Goal: Complete application form: Complete application form

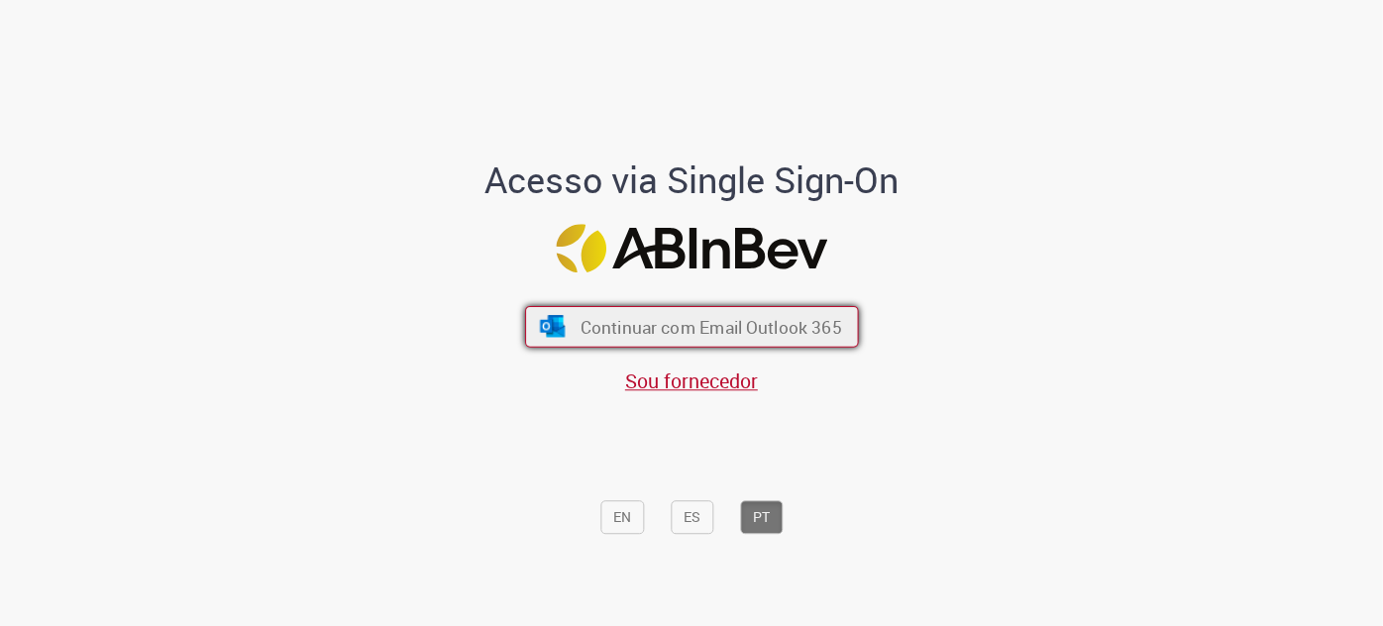
click at [581, 310] on button "Continuar com Email Outlook 365" at bounding box center [692, 327] width 334 height 42
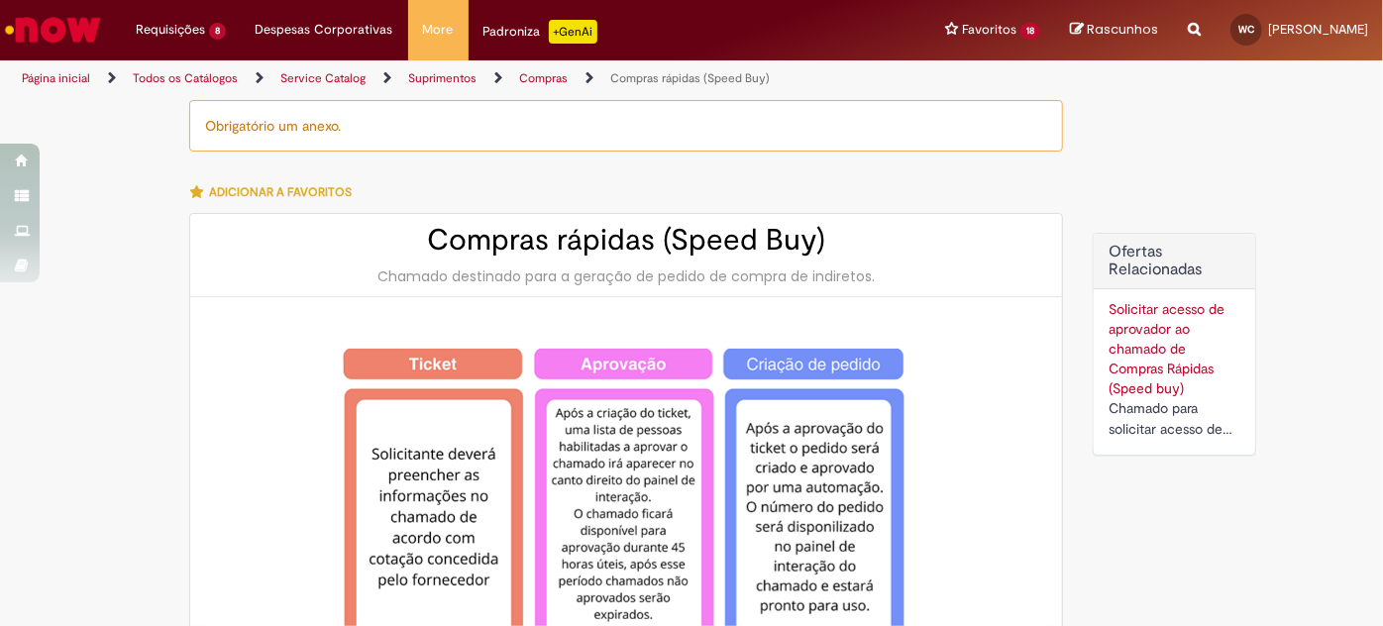
type input "**********"
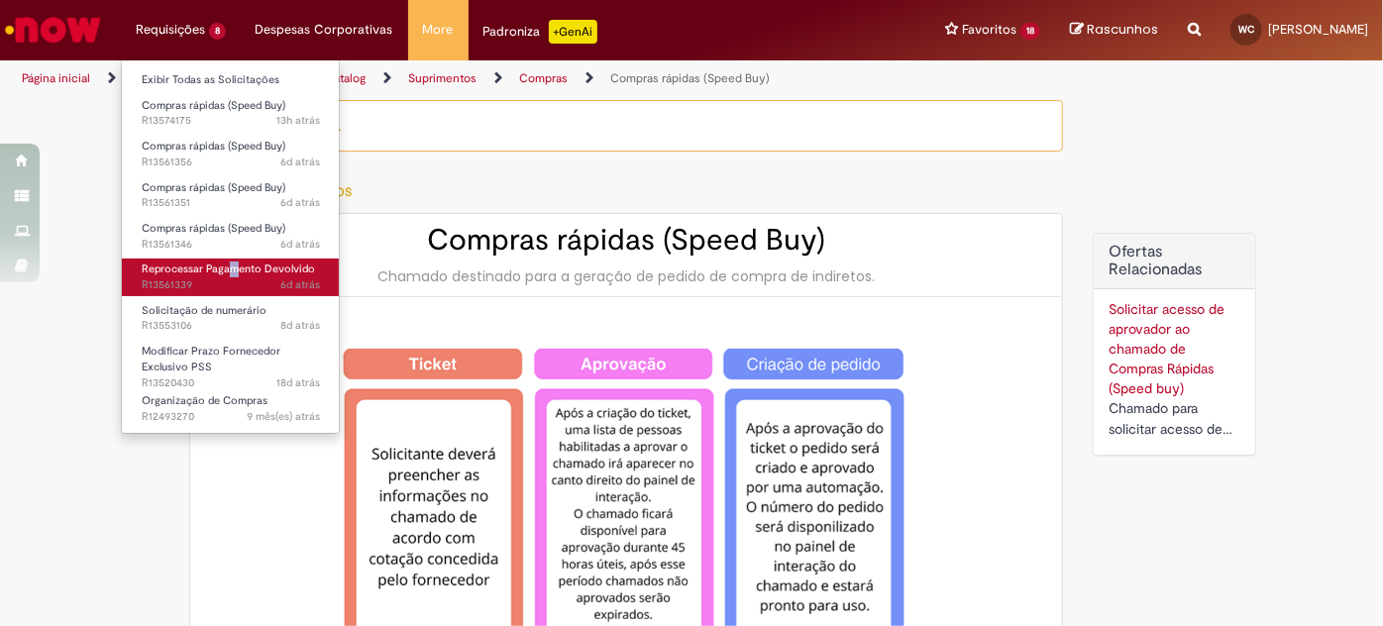
drag, startPoint x: 227, startPoint y: 257, endPoint x: 237, endPoint y: 271, distance: 17.0
click at [237, 271] on li "Reprocessar Pagamento Devolvido 6d atrás 6 dias atrás R13561339" at bounding box center [231, 275] width 218 height 41
click at [237, 271] on span "Reprocessar Pagamento Devolvido" at bounding box center [228, 268] width 173 height 15
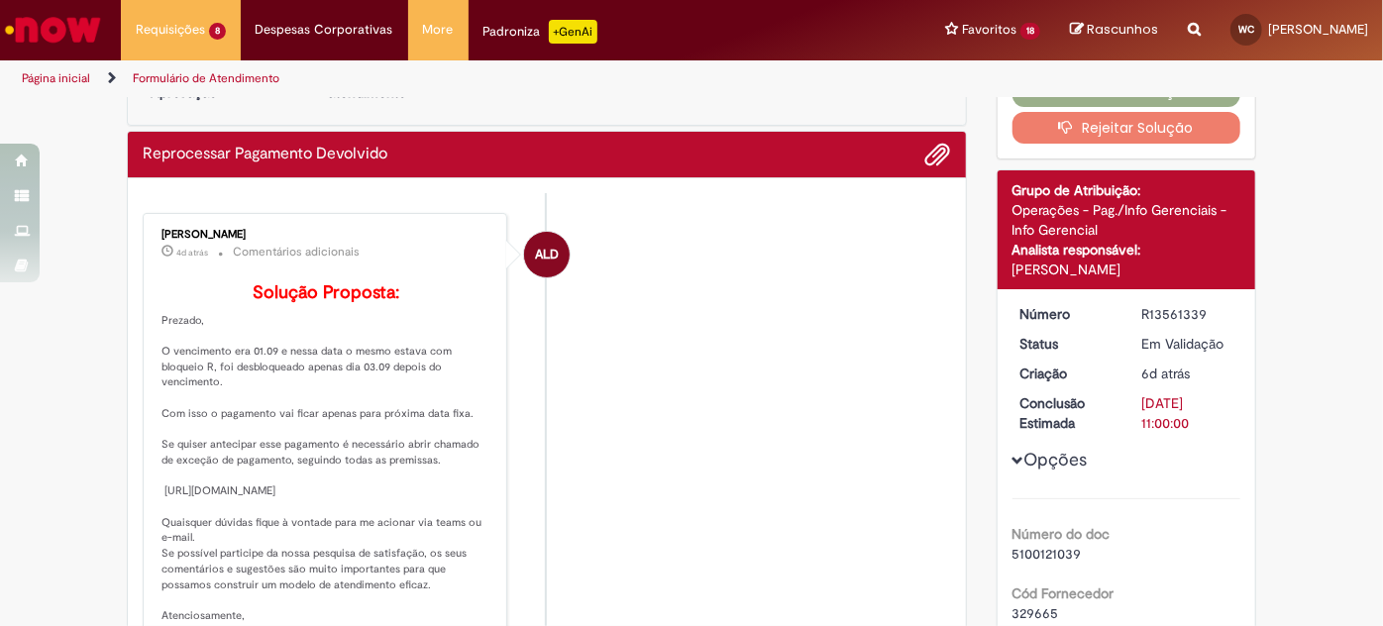
scroll to position [95, 0]
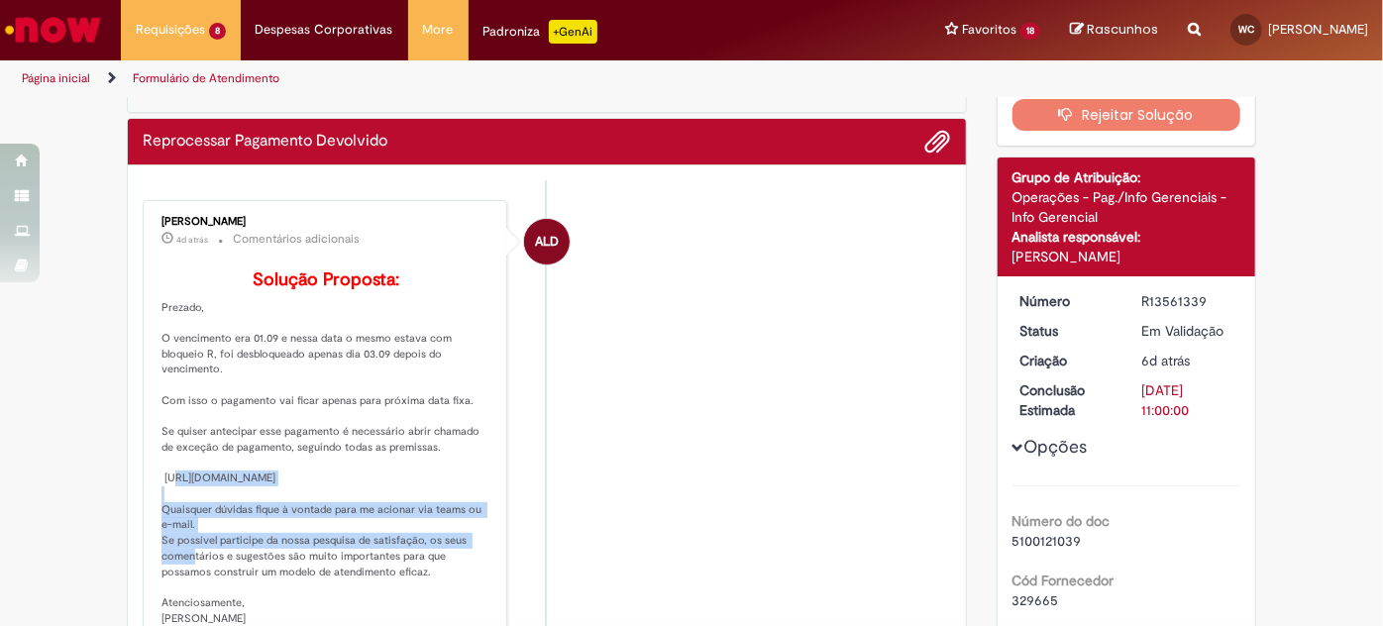
drag, startPoint x: 154, startPoint y: 490, endPoint x: 197, endPoint y: 544, distance: 68.4
click at [197, 544] on p "Solução Proposta: Prezado, O vencimento era 01.09 e nessa data o mesmo estava c…" at bounding box center [326, 448] width 330 height 357
copy p "https://ambev.service-now.com/ambevnow?id=sc_cat_item&table=sc_cat_item&sys_id=…"
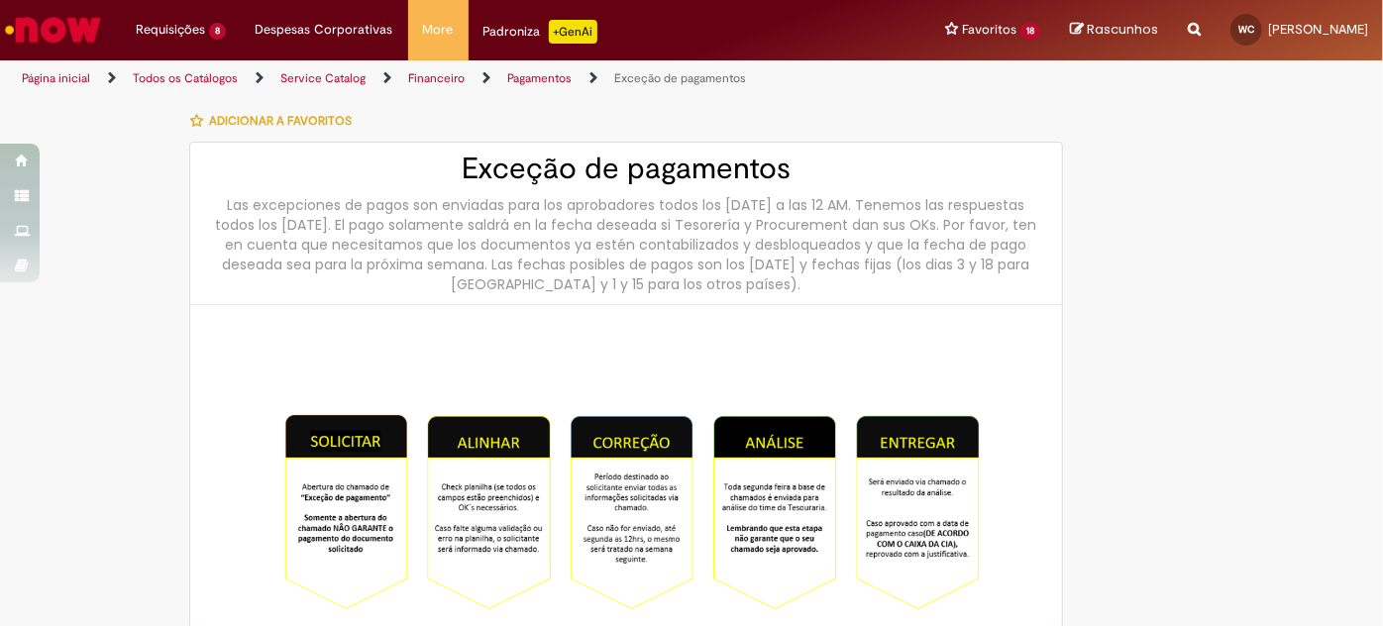
type input "**********"
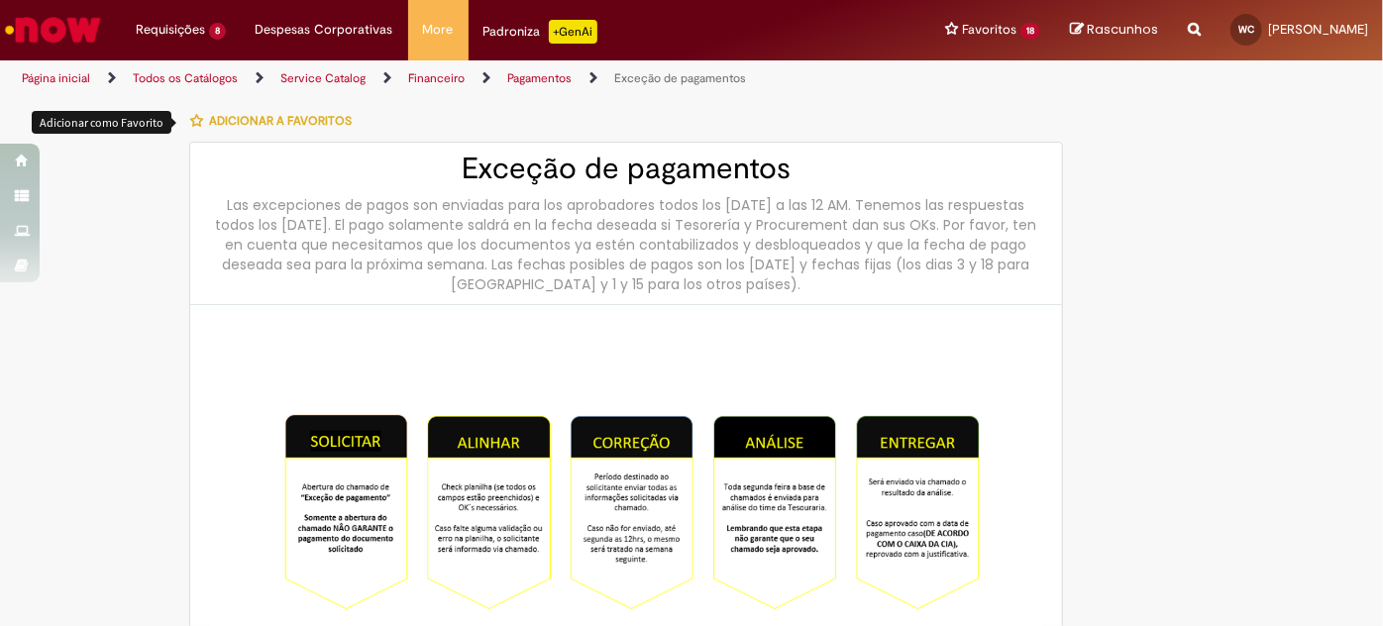
click at [190, 118] on icon "button" at bounding box center [196, 121] width 13 height 14
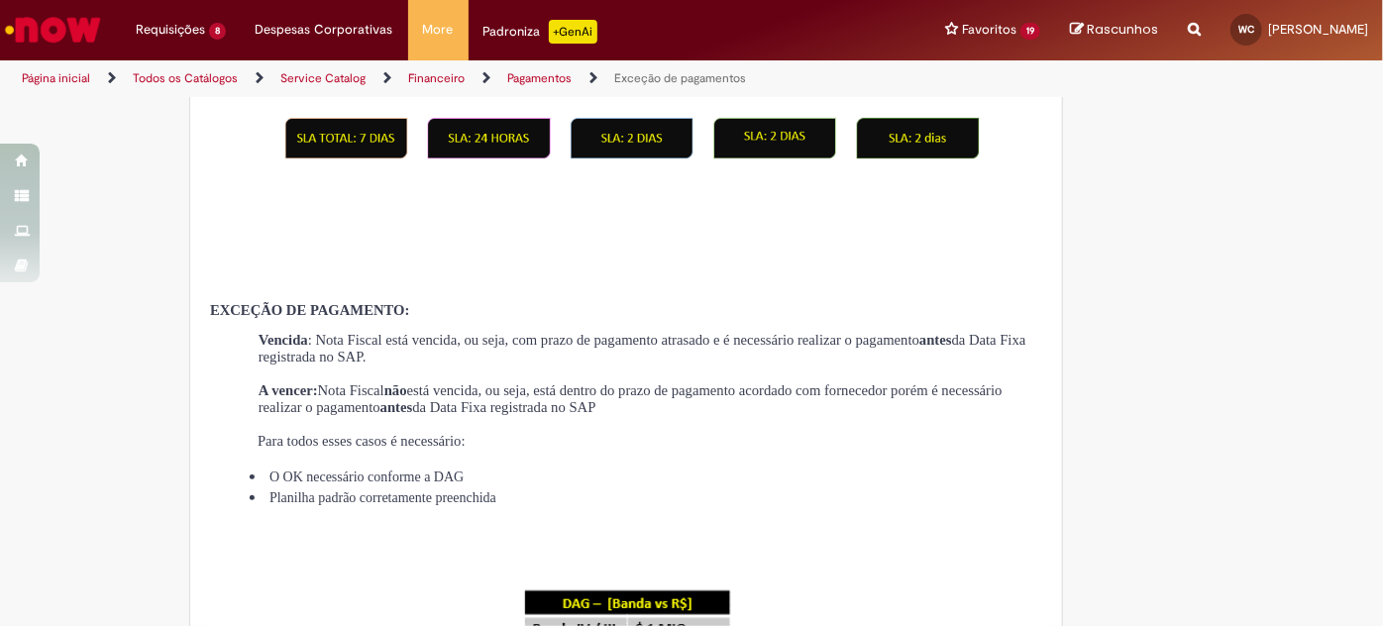
scroll to position [642, 0]
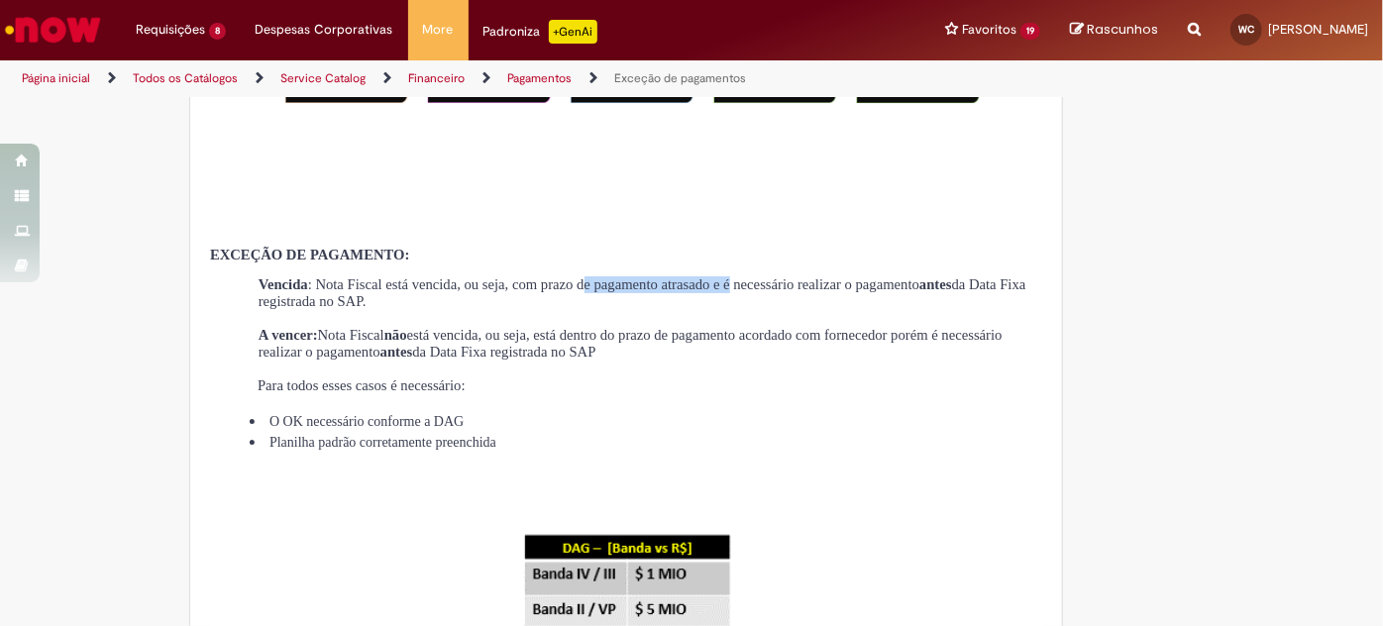
drag, startPoint x: 670, startPoint y: 281, endPoint x: 864, endPoint y: 292, distance: 193.4
click at [864, 292] on span ": Nota Fiscal está vencida, ou seja, com prazo de pagamento atrasado e é necess…" at bounding box center [642, 292] width 768 height 33
drag, startPoint x: 455, startPoint y: 300, endPoint x: 539, endPoint y: 306, distance: 84.4
click at [539, 306] on span ": Nota Fiscal está vencida, ou seja, com prazo de pagamento atrasado e é necess…" at bounding box center [642, 292] width 768 height 33
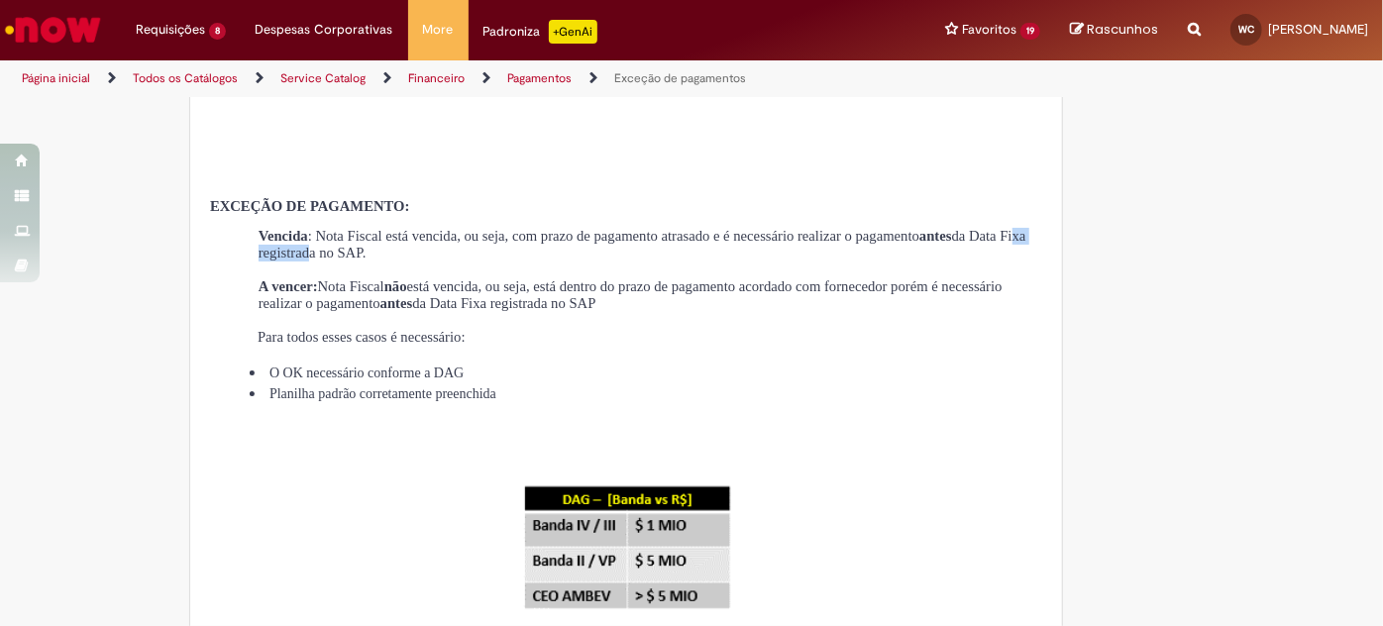
scroll to position [742, 0]
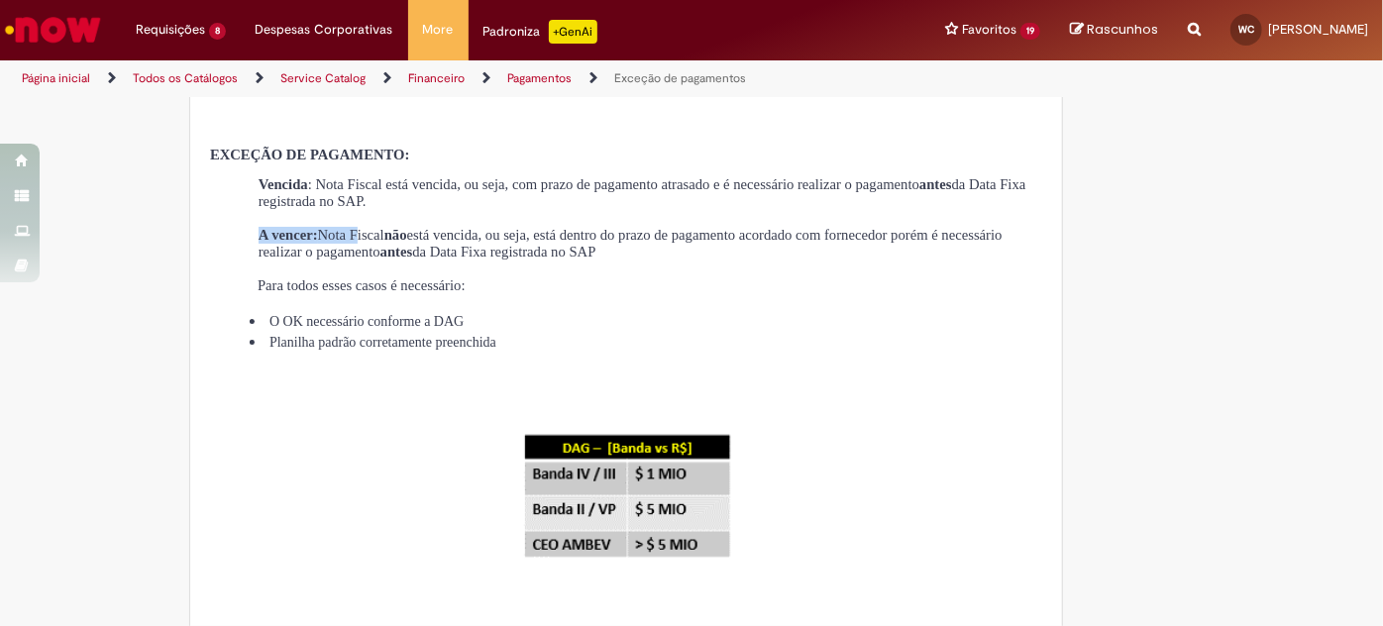
drag, startPoint x: 254, startPoint y: 239, endPoint x: 382, endPoint y: 248, distance: 129.1
click at [382, 248] on span "A vencer: Nota Fiscal não está vencida, ou seja, está dentro do prazo de pagame…" at bounding box center [630, 243] width 744 height 33
drag, startPoint x: 415, startPoint y: 250, endPoint x: 544, endPoint y: 243, distance: 128.9
click at [544, 243] on span "Nota Fiscal não está vencida, ou seja, está dentro do prazo de pagamento acorda…" at bounding box center [630, 243] width 744 height 33
drag, startPoint x: 580, startPoint y: 245, endPoint x: 895, endPoint y: 244, distance: 314.9
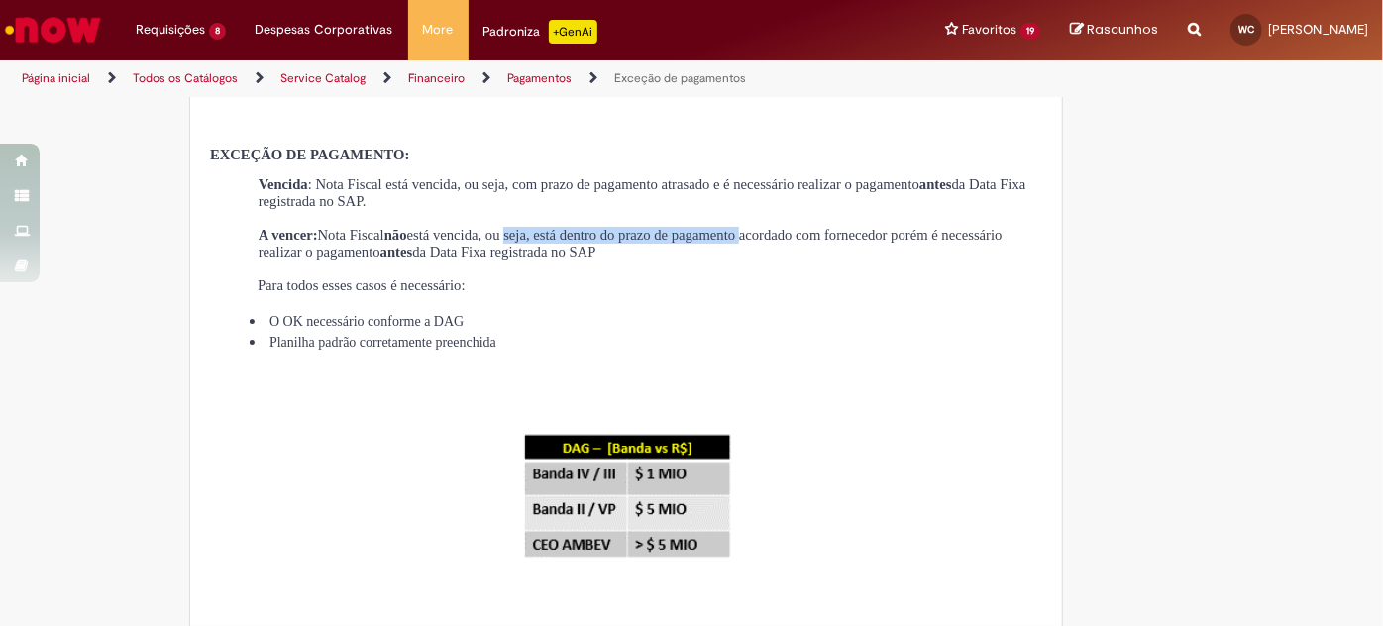
click at [895, 244] on span "Nota Fiscal não está vencida, ou seja, está dentro do prazo de pagamento acorda…" at bounding box center [630, 243] width 744 height 33
drag, startPoint x: 912, startPoint y: 245, endPoint x: 961, endPoint y: 242, distance: 48.6
click at [961, 242] on span "Nota Fiscal não está vencida, ou seja, está dentro do prazo de pagamento acorda…" at bounding box center [630, 243] width 744 height 33
drag, startPoint x: 302, startPoint y: 257, endPoint x: 530, endPoint y: 260, distance: 227.8
click at [530, 259] on span "Nota Fiscal não está vencida, ou seja, está dentro do prazo de pagamento acorda…" at bounding box center [630, 243] width 744 height 33
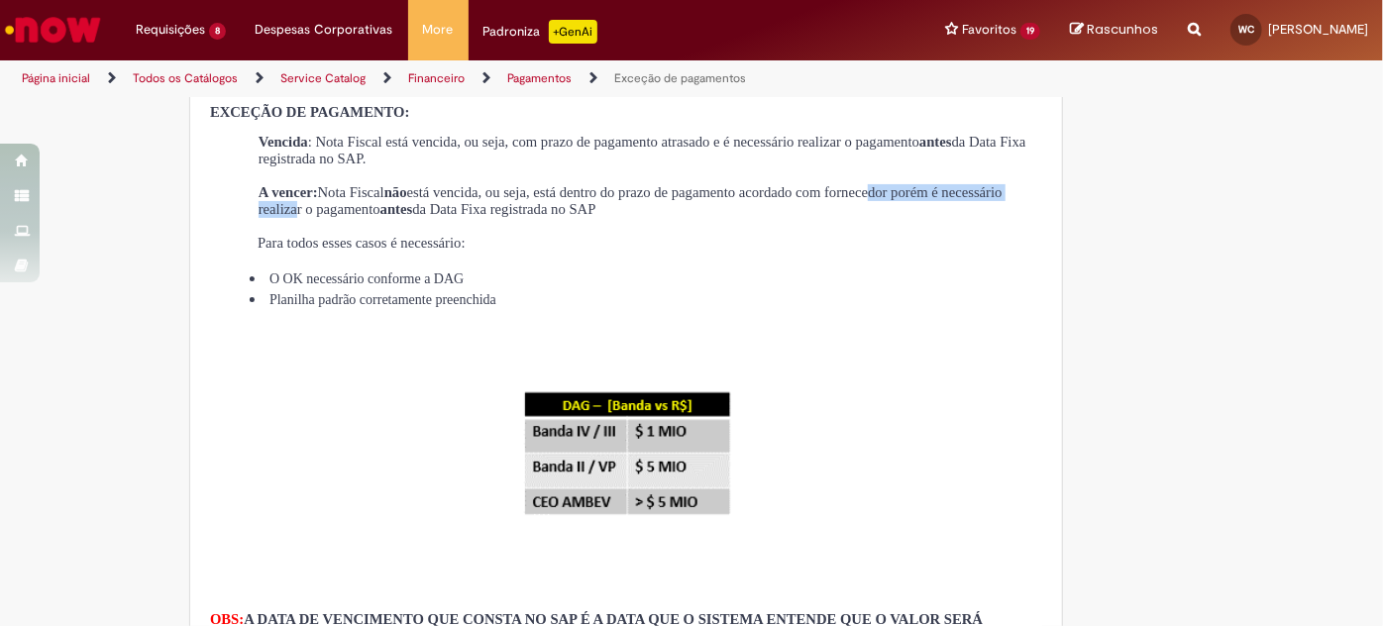
scroll to position [785, 0]
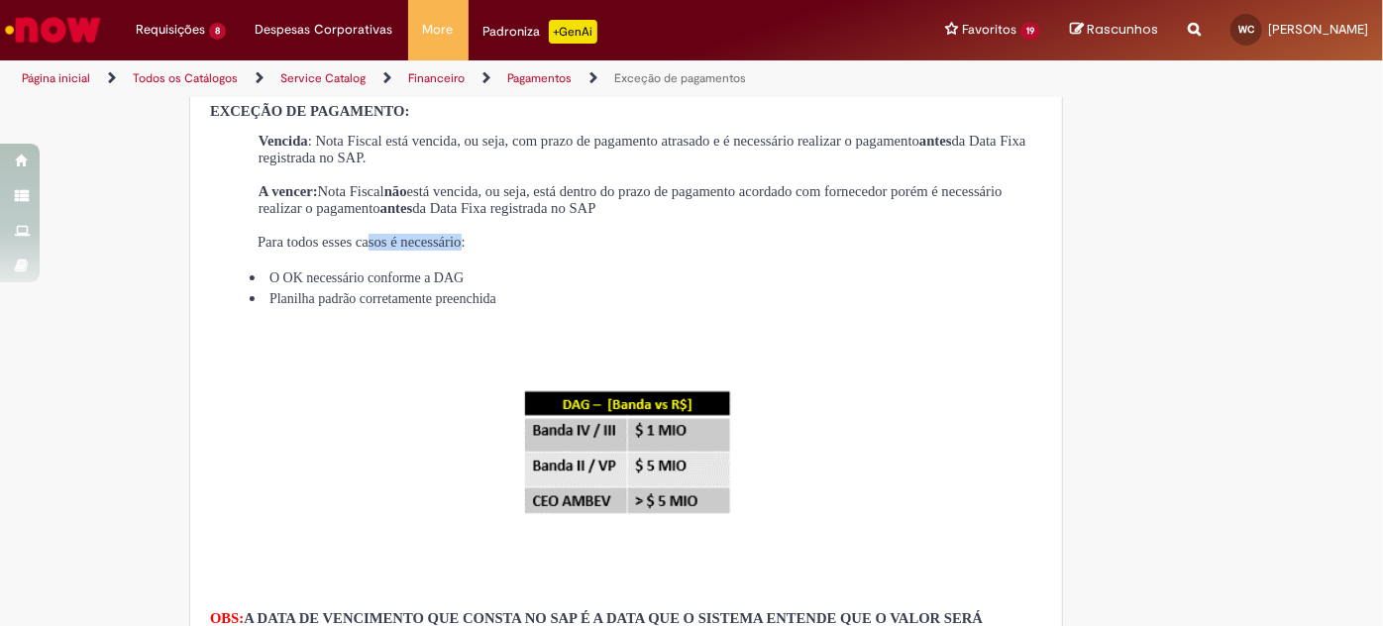
drag, startPoint x: 394, startPoint y: 256, endPoint x: 511, endPoint y: 256, distance: 116.9
click at [465, 256] on span "Para todos esses casos é necessário:" at bounding box center [361, 250] width 208 height 33
drag, startPoint x: 299, startPoint y: 289, endPoint x: 507, endPoint y: 289, distance: 208.0
click at [507, 288] on li "O OK necessário conforme a DAG" at bounding box center [646, 277] width 792 height 21
drag, startPoint x: 329, startPoint y: 308, endPoint x: 528, endPoint y: 328, distance: 200.0
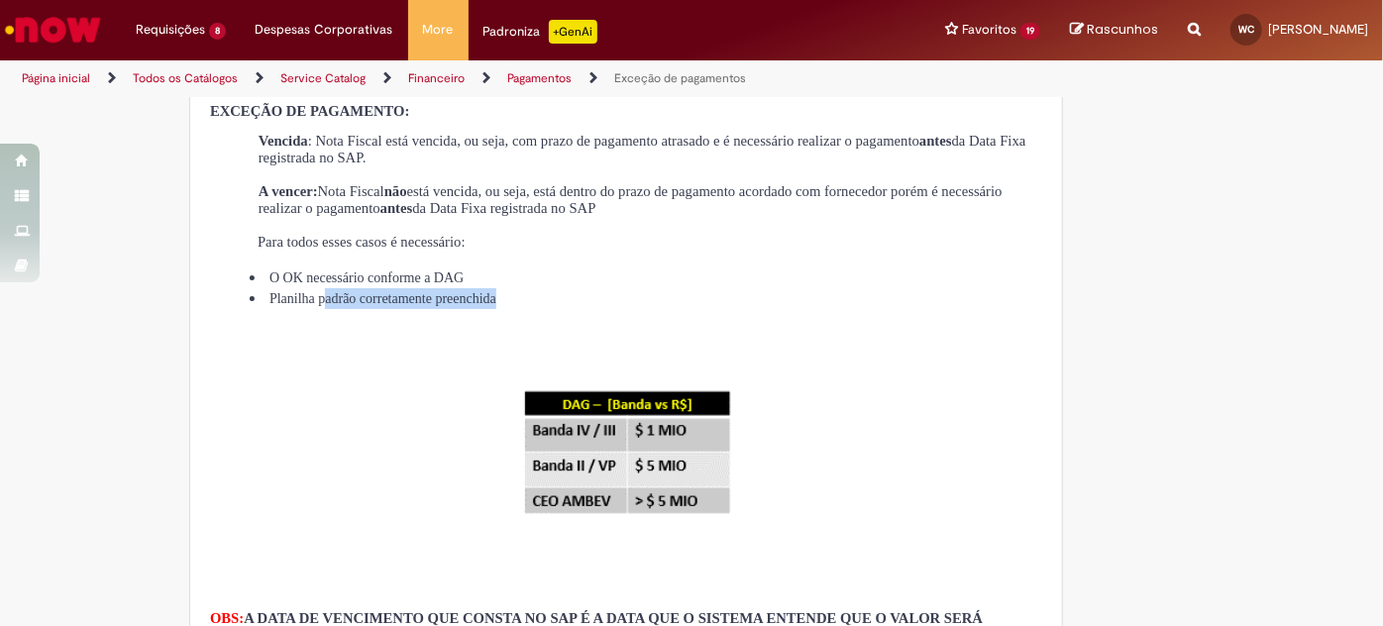
click at [528, 328] on div "EXCEÇÃO DE PAGAMENTO: Vencida : Nota Fiscal está vencida, ou seja, com prazo de…" at bounding box center [626, 112] width 832 height 1146
click at [536, 356] on p at bounding box center [626, 351] width 832 height 17
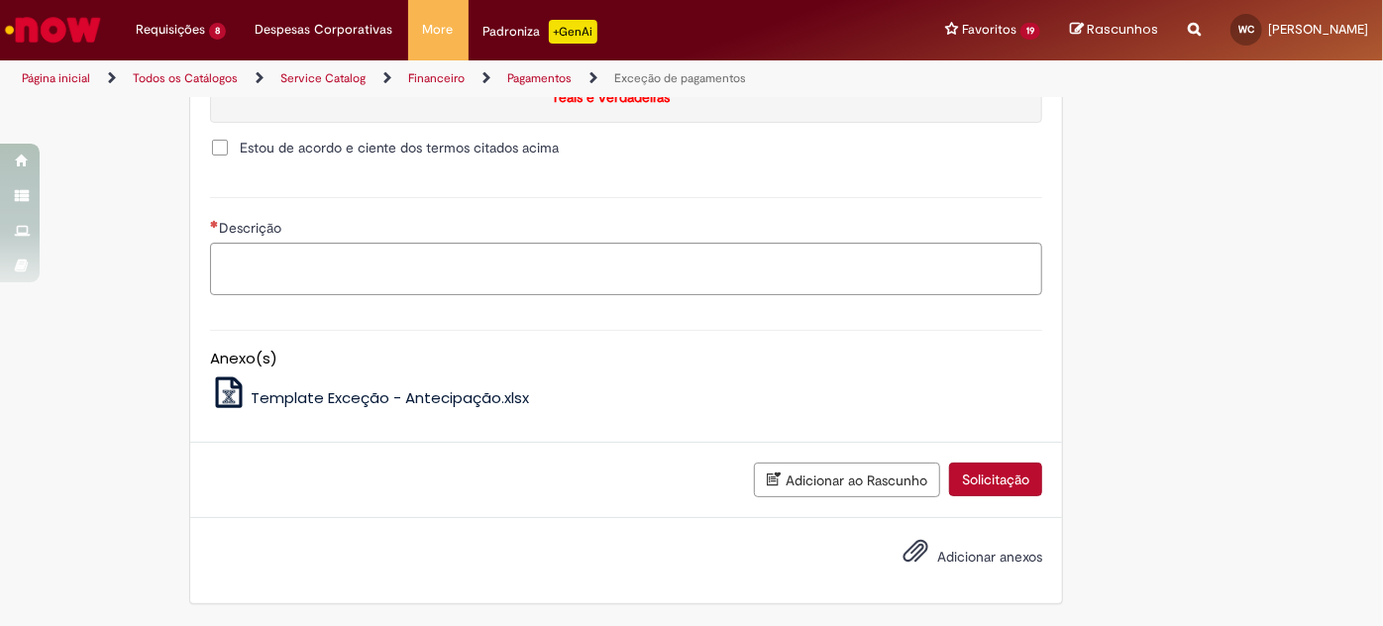
scroll to position [2509, 0]
click at [449, 408] on span "Template Exceção - Antecipação.xlsx" at bounding box center [390, 397] width 278 height 21
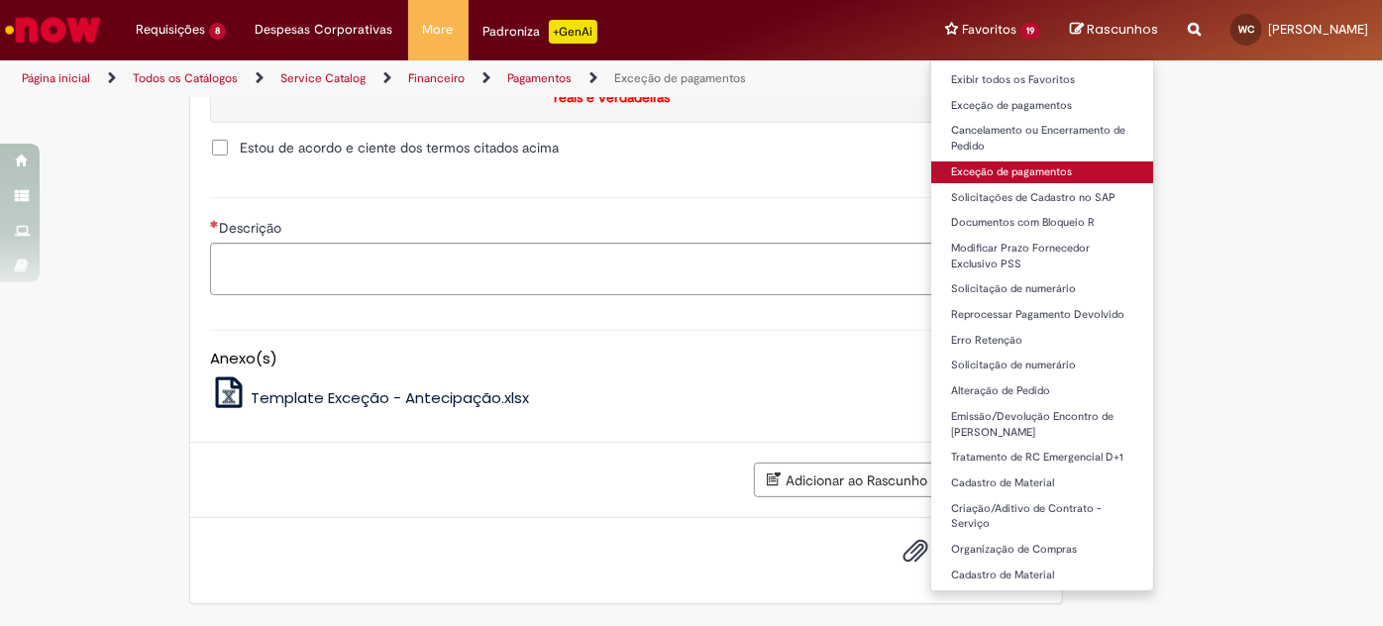
click at [1075, 165] on link "Exceção de pagamentos" at bounding box center [1042, 172] width 222 height 22
type input "**********"
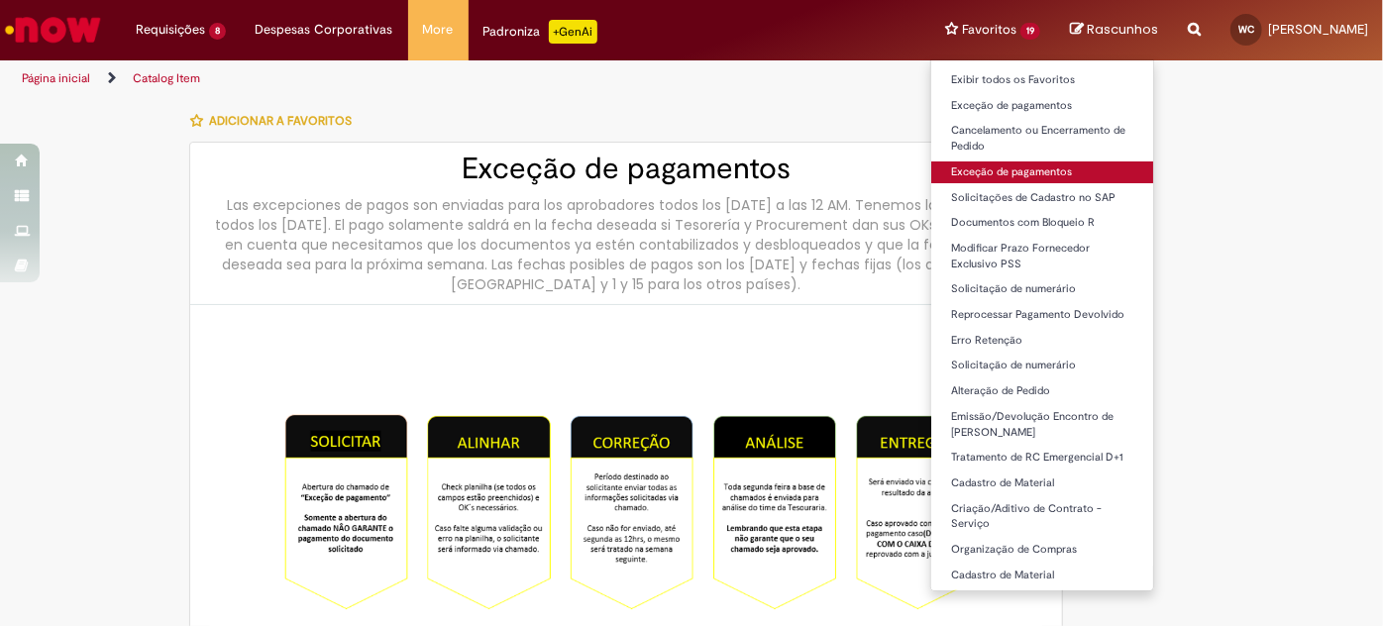
type input "**********"
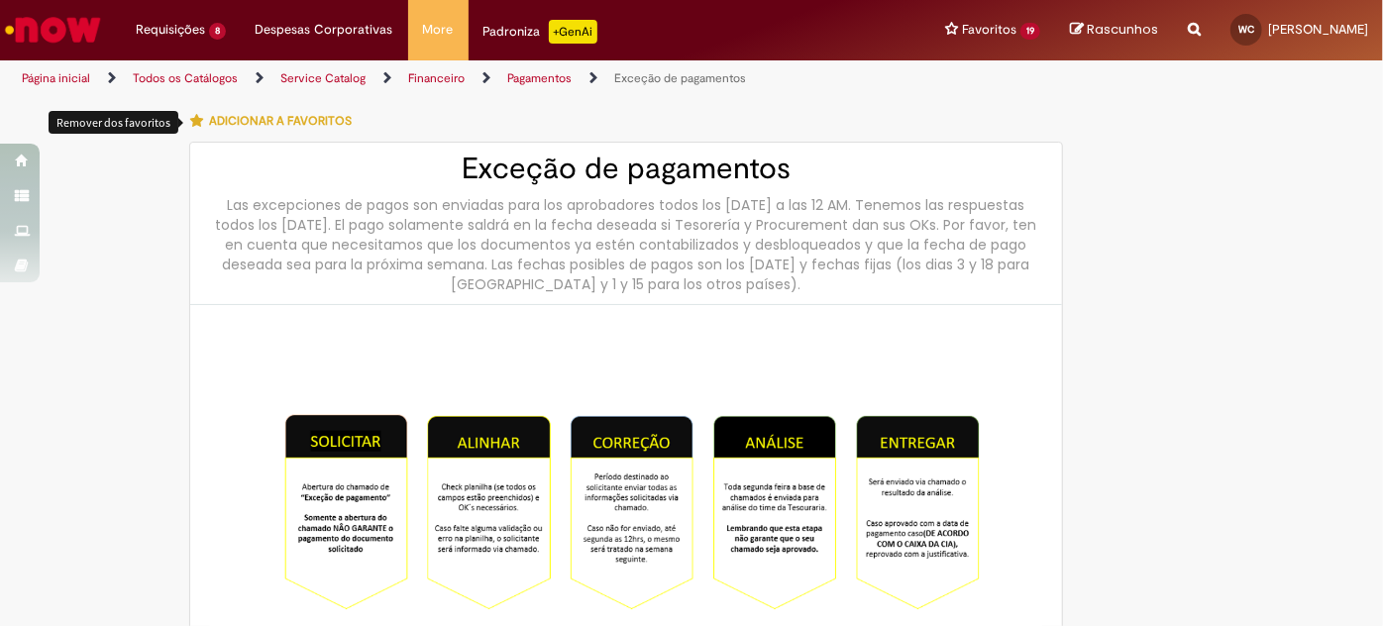
click at [190, 118] on icon "button" at bounding box center [196, 121] width 13 height 14
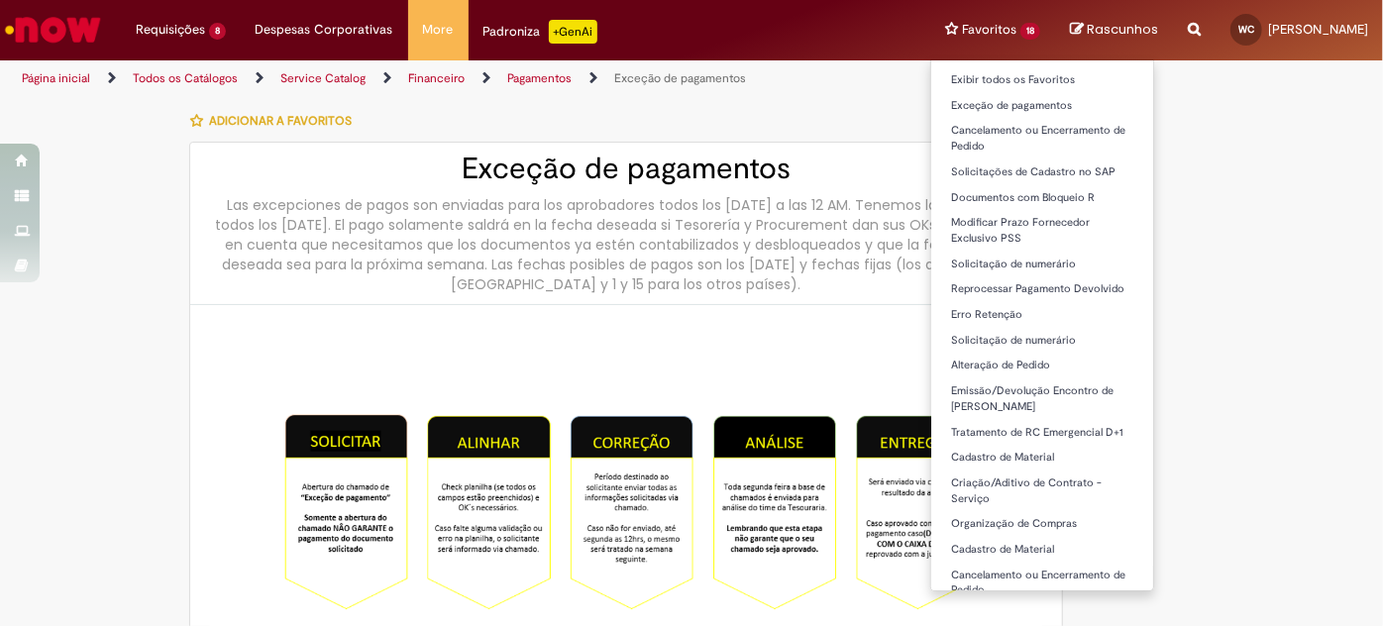
scroll to position [40, 0]
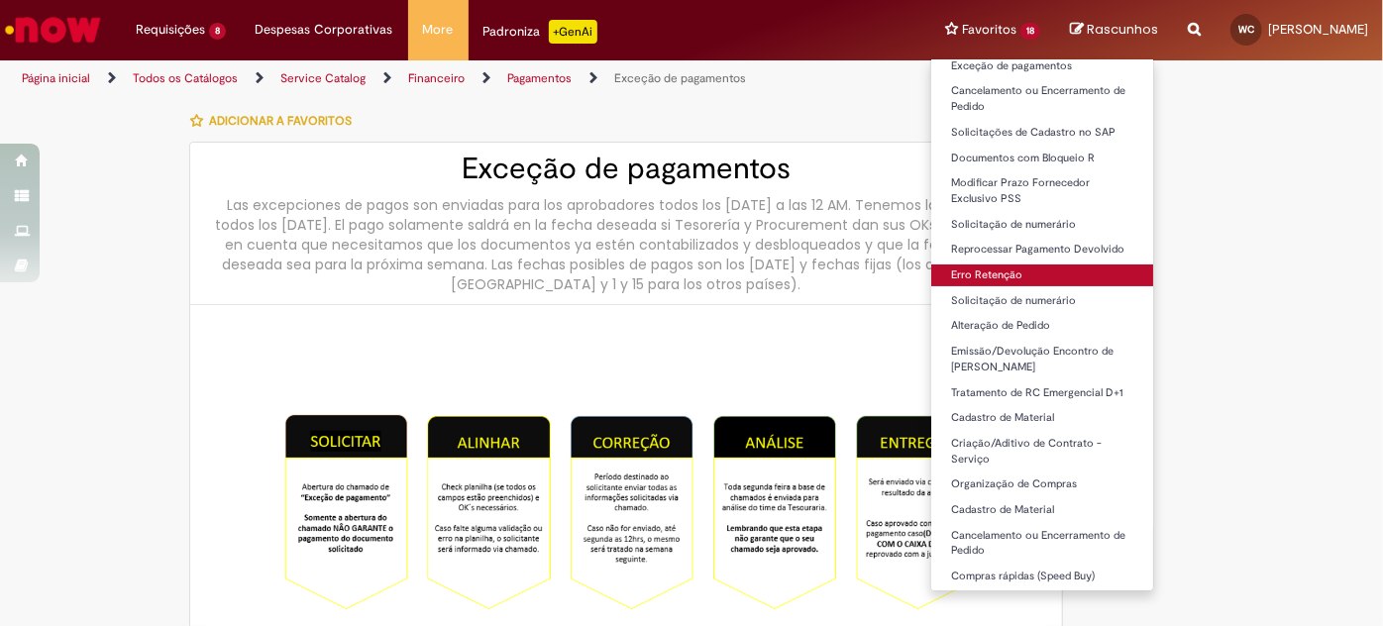
click at [1058, 276] on link "Erro Retenção" at bounding box center [1042, 275] width 222 height 22
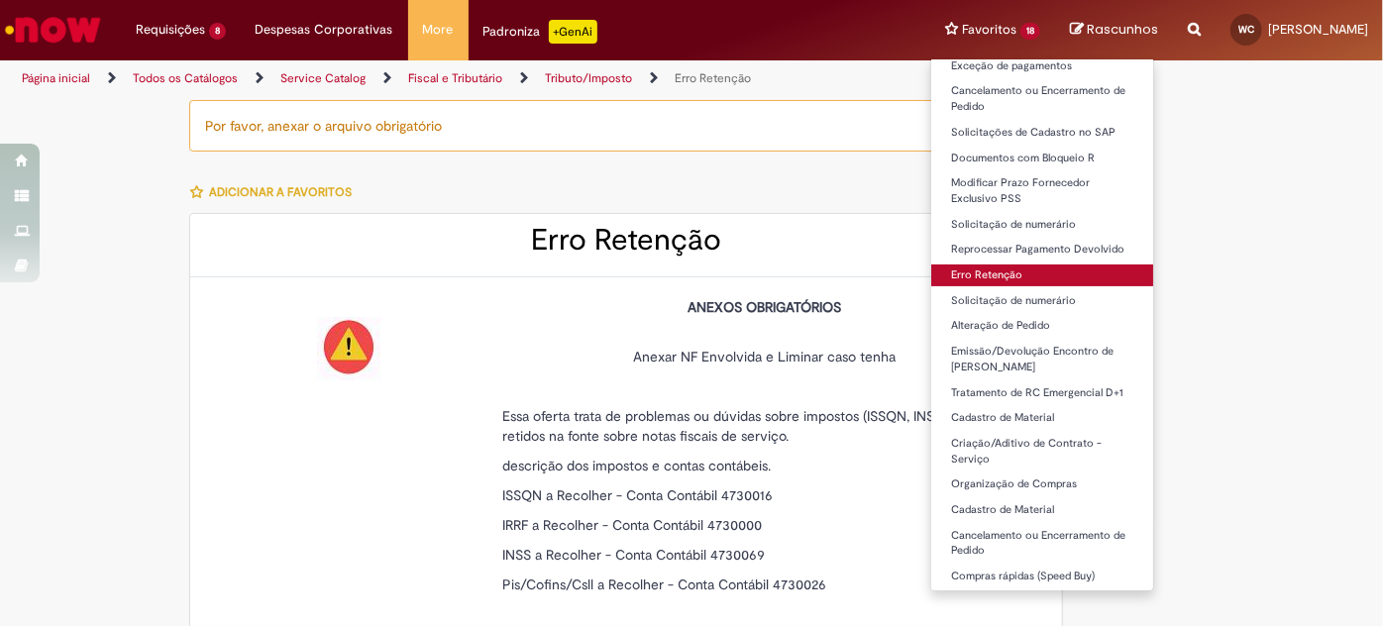
type input "**********"
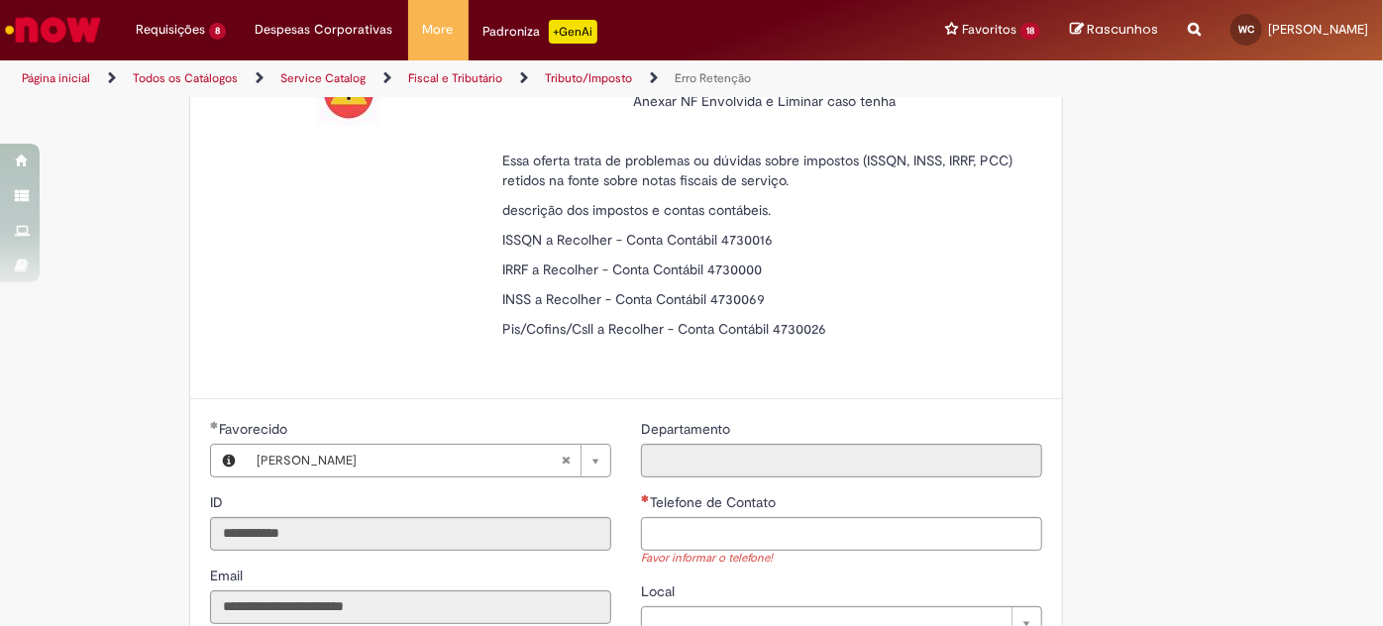
scroll to position [256, 0]
drag, startPoint x: 593, startPoint y: 330, endPoint x: 724, endPoint y: 342, distance: 131.3
click at [724, 342] on div "ANEXOS OBRIGATÓRIOS Anexar NF Envolvida e Liminar caso tenha Essa oferta trata …" at bounding box center [764, 205] width 525 height 327
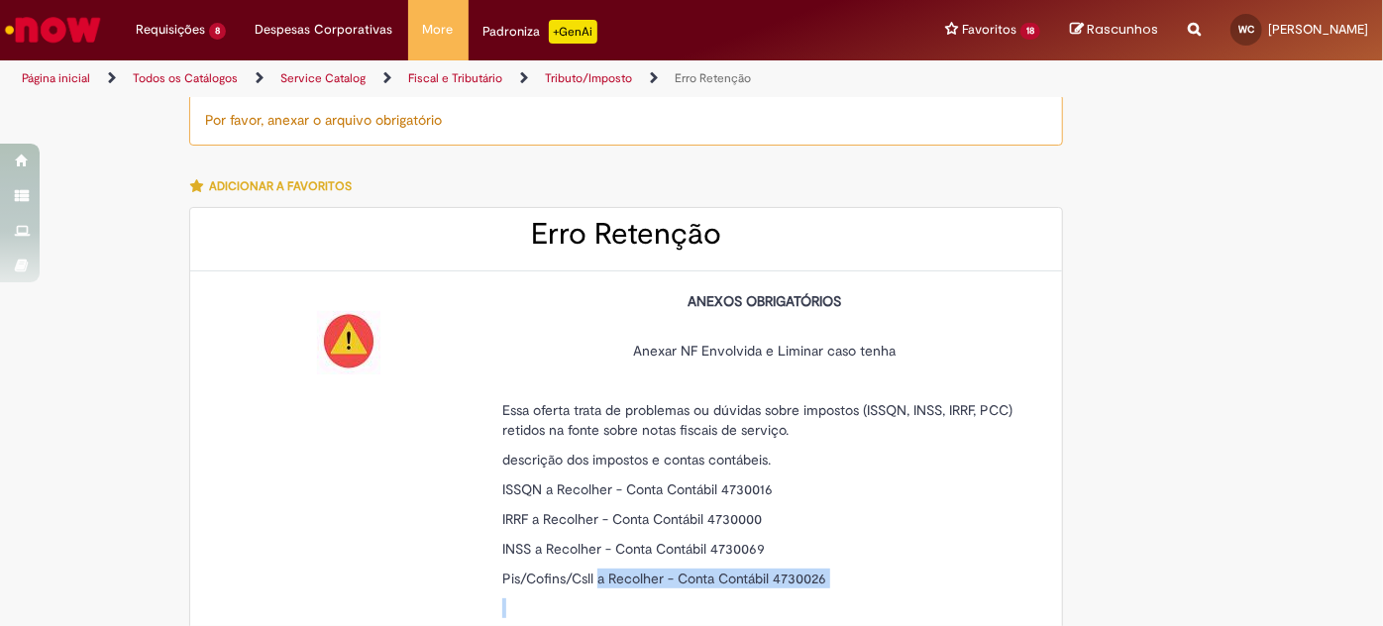
scroll to position [0, 0]
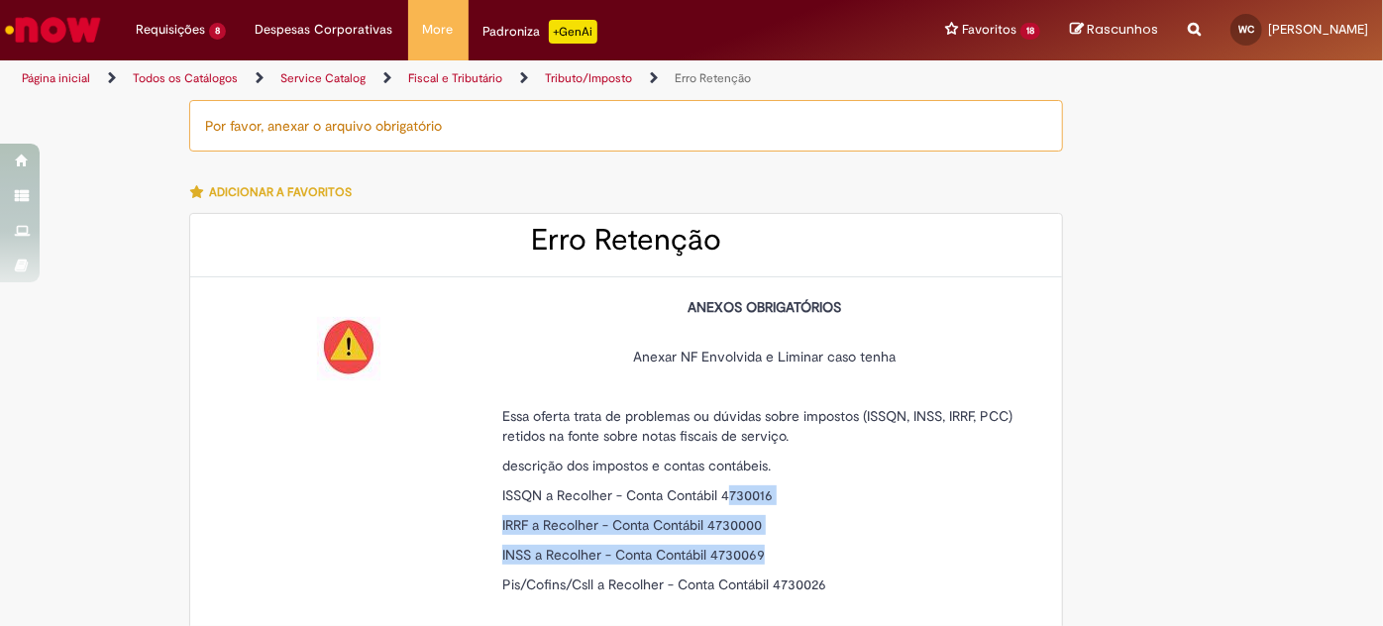
drag, startPoint x: 721, startPoint y: 487, endPoint x: 763, endPoint y: 546, distance: 71.7
click at [763, 546] on div "ANEXOS OBRIGATÓRIOS Anexar NF Envolvida e Liminar caso tenha Essa oferta trata …" at bounding box center [764, 460] width 525 height 327
click at [763, 546] on p "INSS a Recolher - Conta Contábil 4730069" at bounding box center [764, 555] width 525 height 20
